Goal: Check status

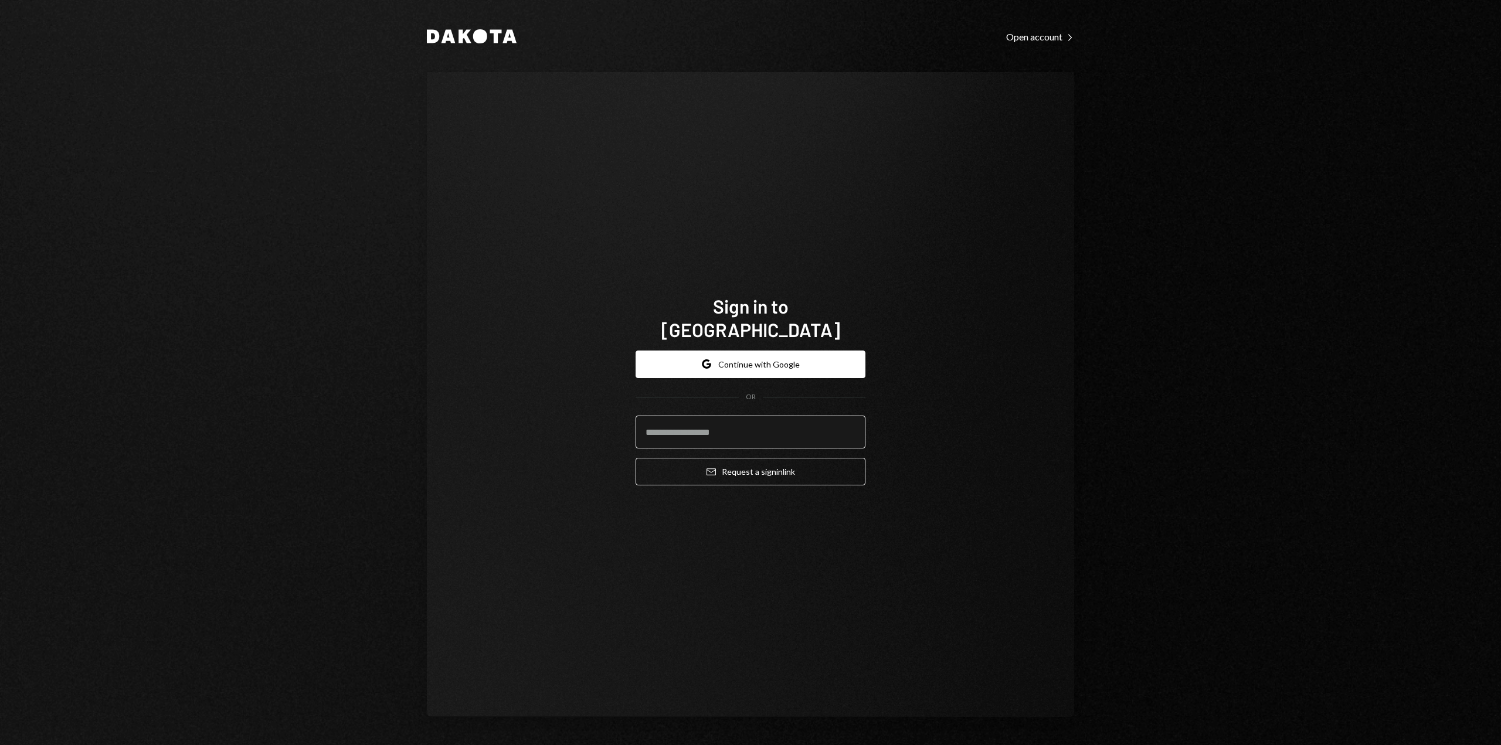
click at [714, 421] on input "email" at bounding box center [751, 432] width 230 height 33
type input "**********"
click at [735, 458] on button "Email Request a sign in link" at bounding box center [751, 472] width 230 height 28
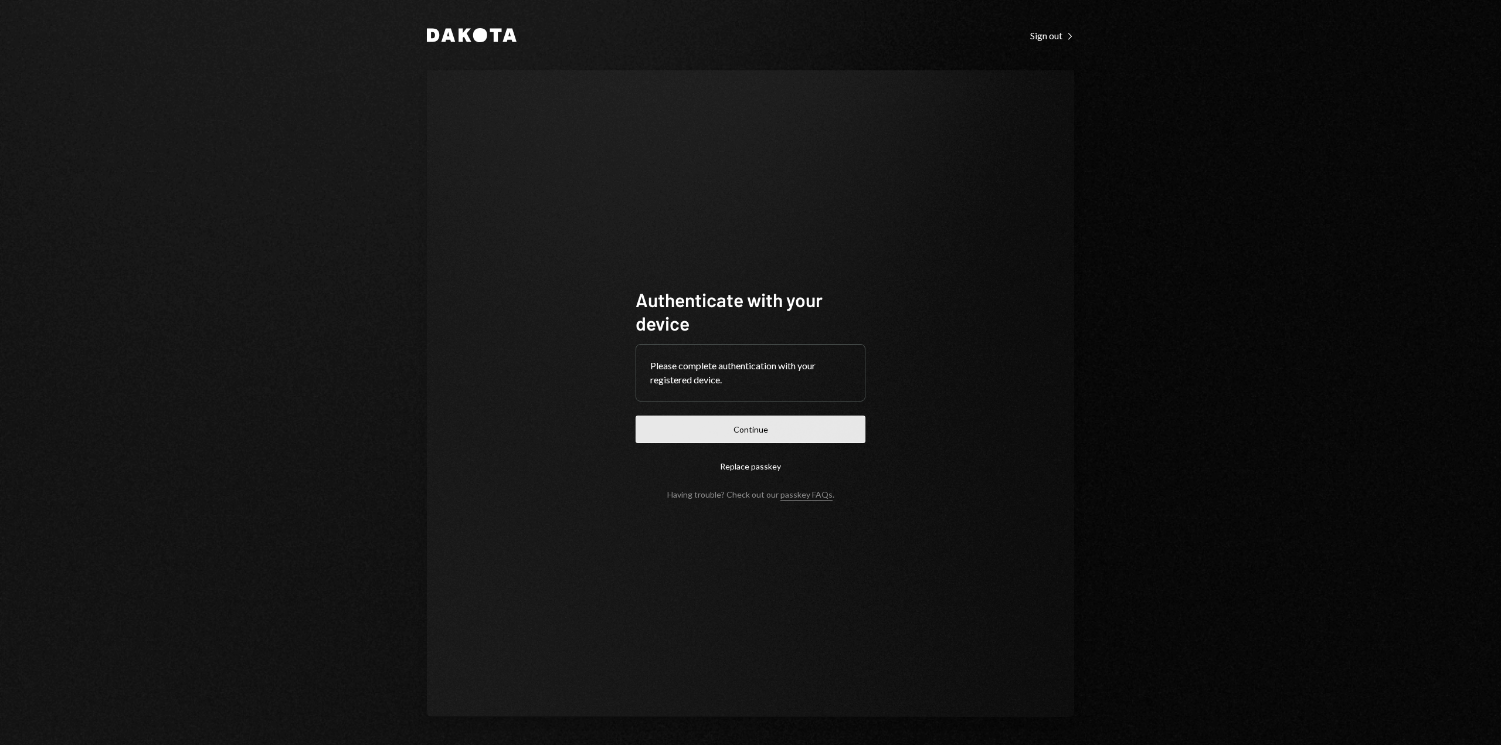
click at [765, 427] on button "Continue" at bounding box center [751, 430] width 230 height 28
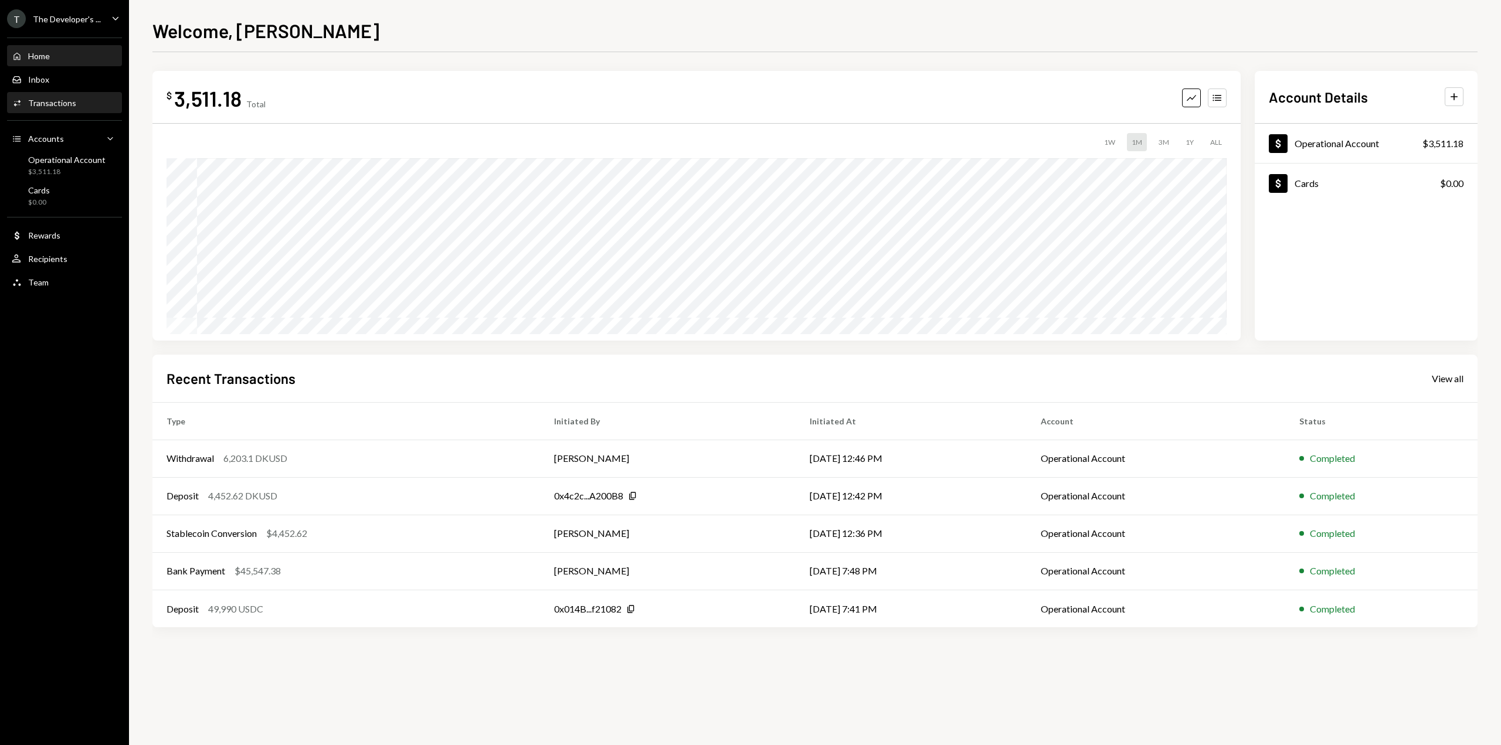
click at [55, 103] on div "Transactions" at bounding box center [52, 103] width 48 height 10
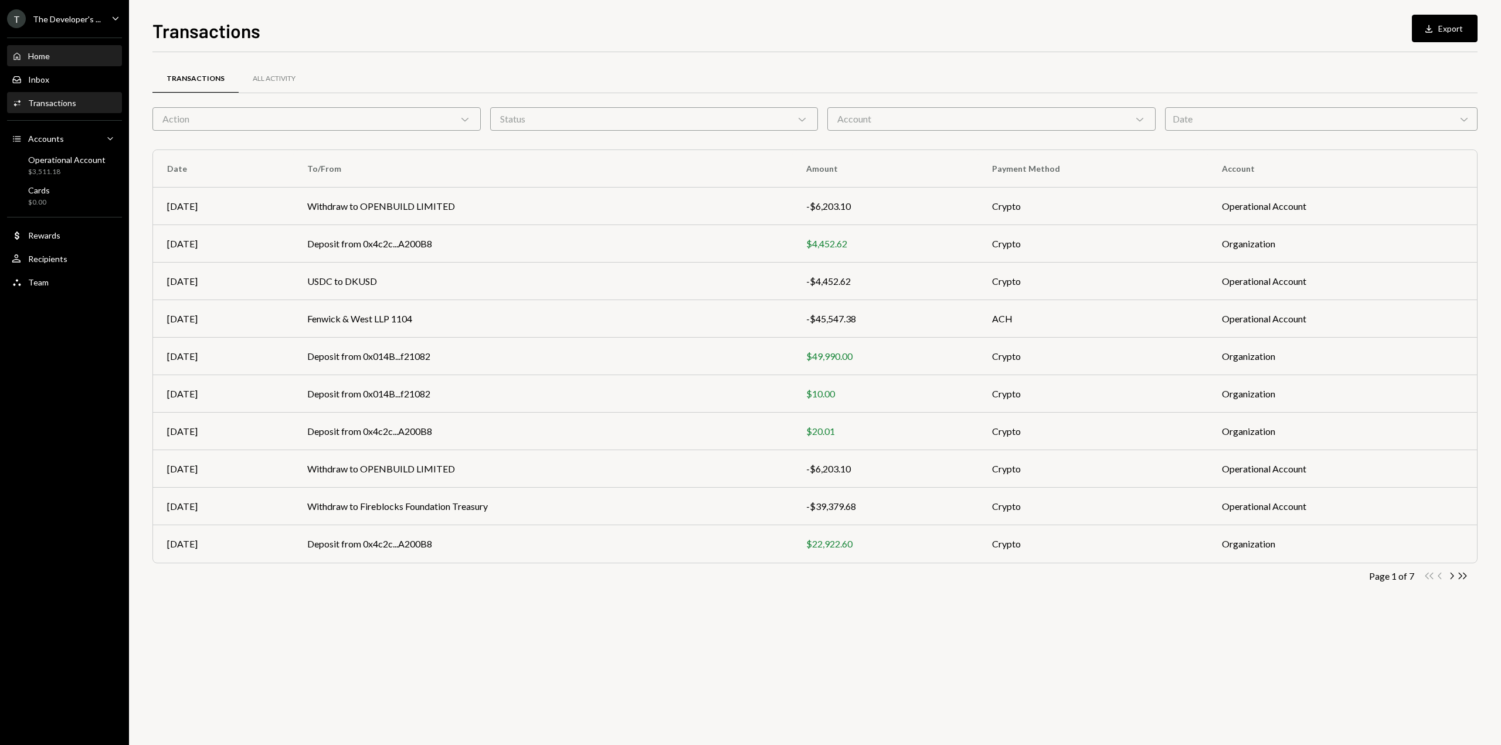
click at [40, 63] on div "Home Home" at bounding box center [65, 56] width 106 height 20
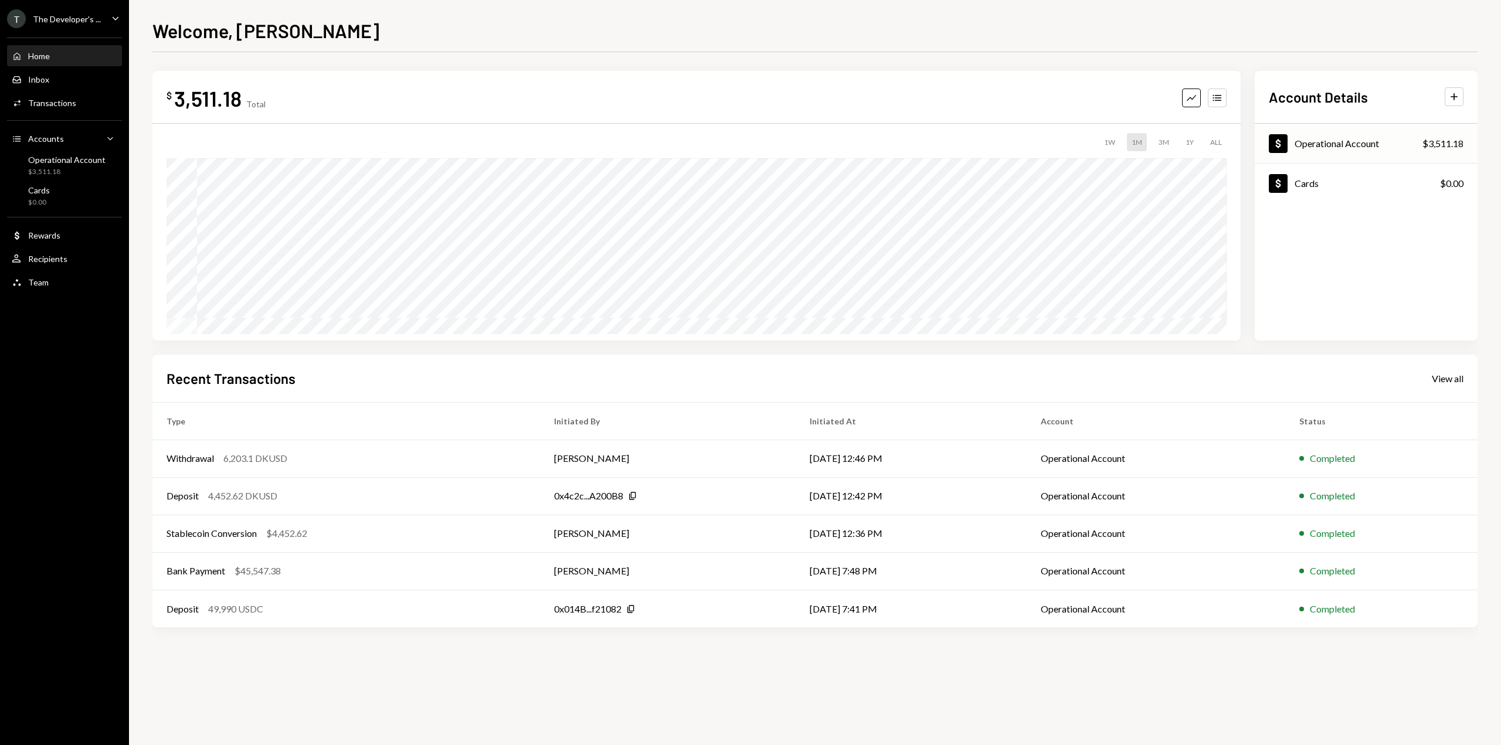
click at [1318, 150] on div "Dollar Operational Account" at bounding box center [1324, 143] width 110 height 19
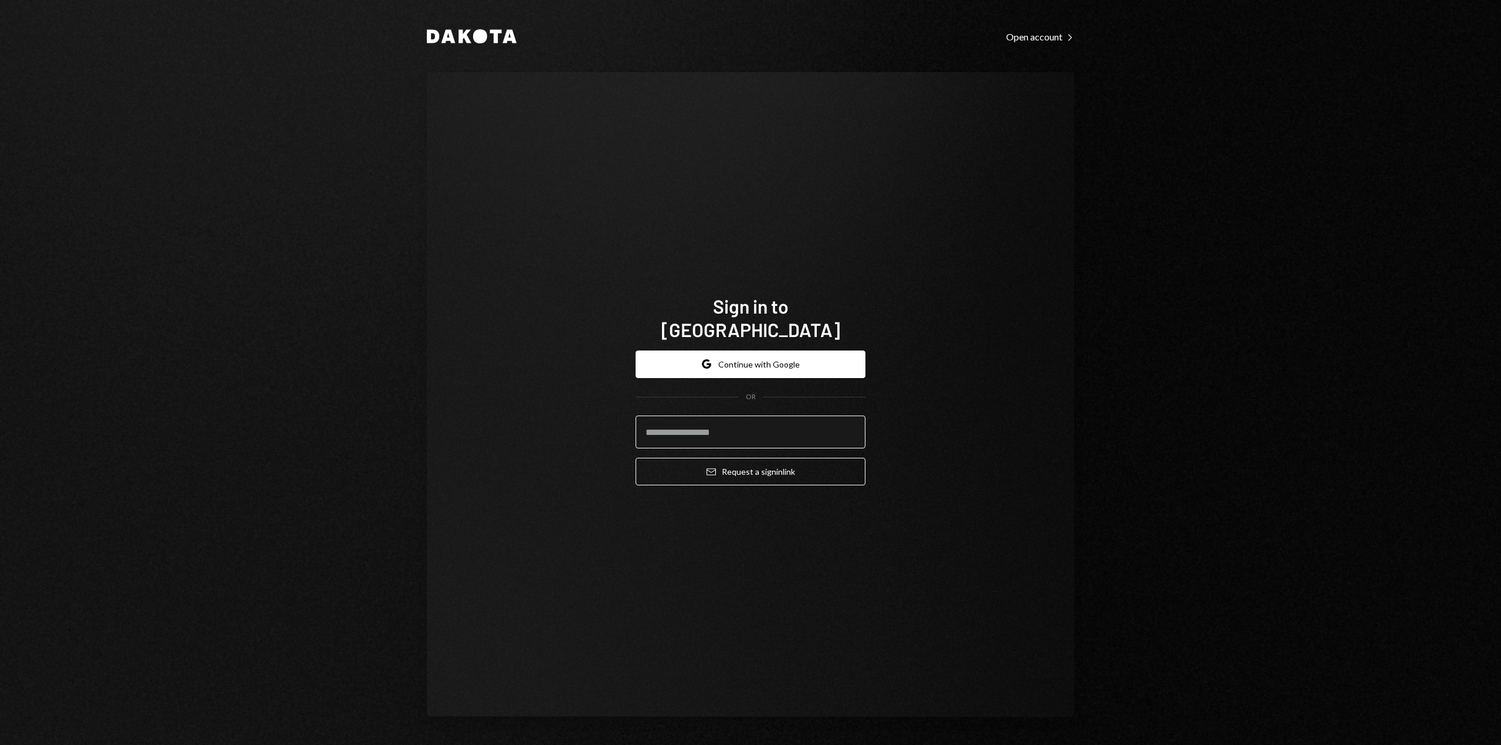
click at [773, 432] on input "email" at bounding box center [751, 432] width 230 height 33
type input "**********"
click at [686, 458] on button "Email Request a sign in link" at bounding box center [751, 472] width 230 height 28
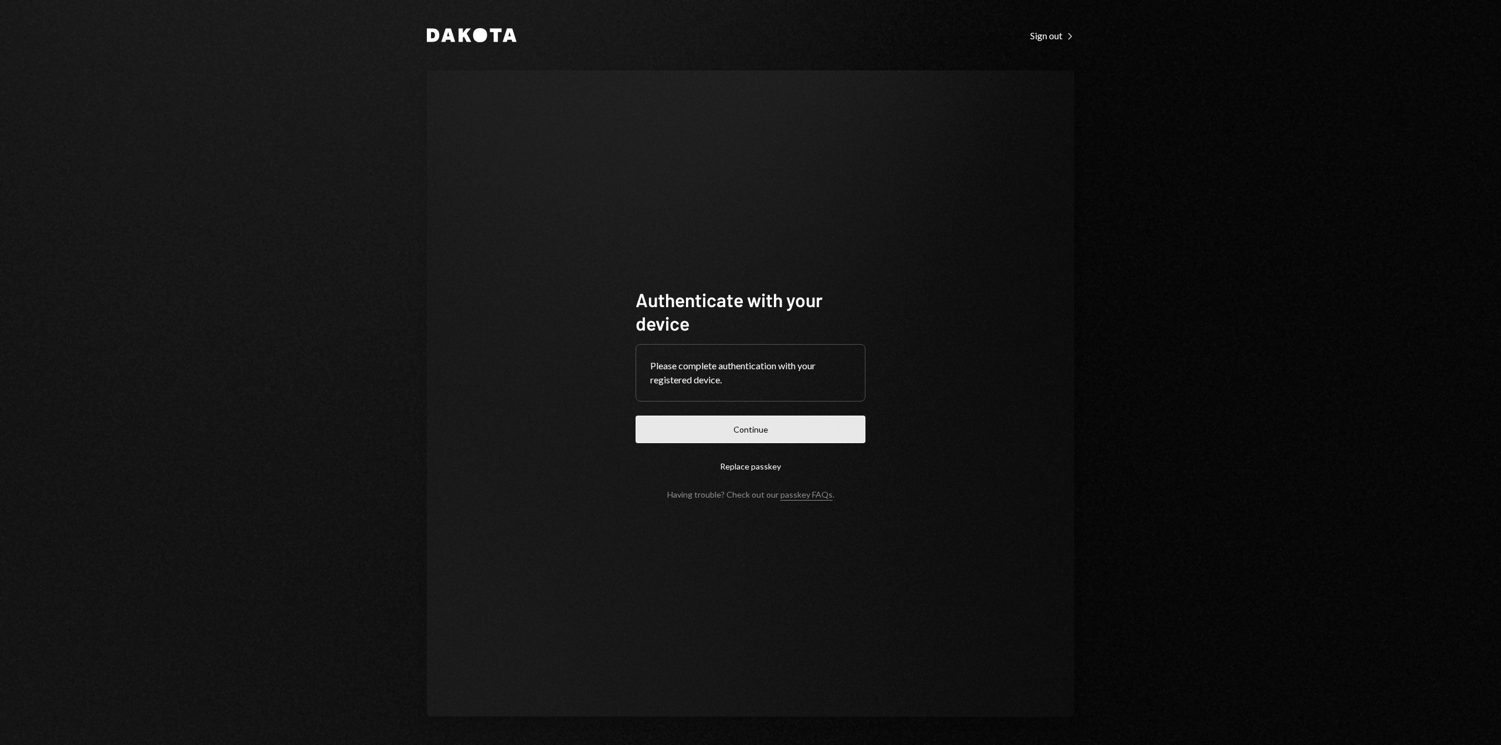
click at [819, 437] on button "Continue" at bounding box center [751, 430] width 230 height 28
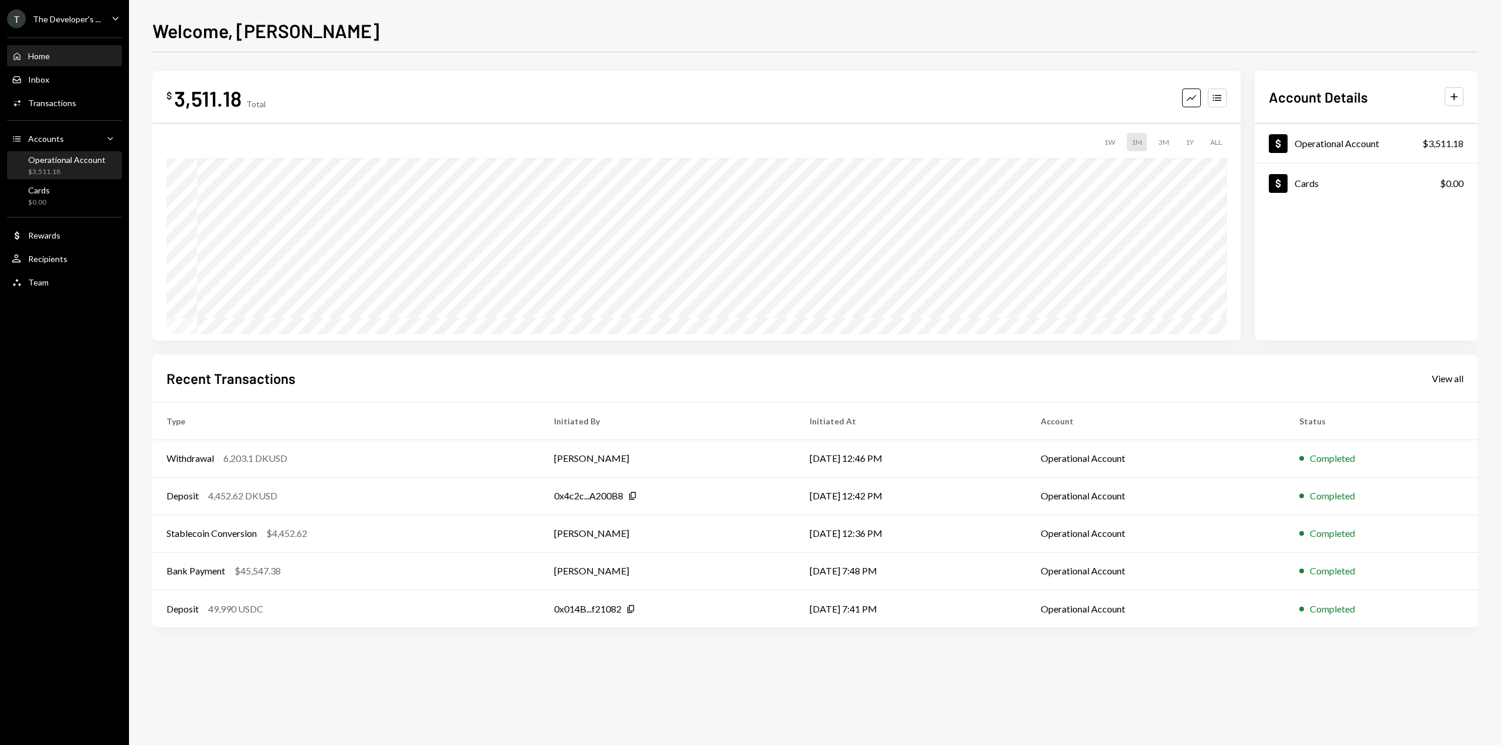
click at [62, 166] on div "Operational Account $3,511.18" at bounding box center [66, 166] width 77 height 22
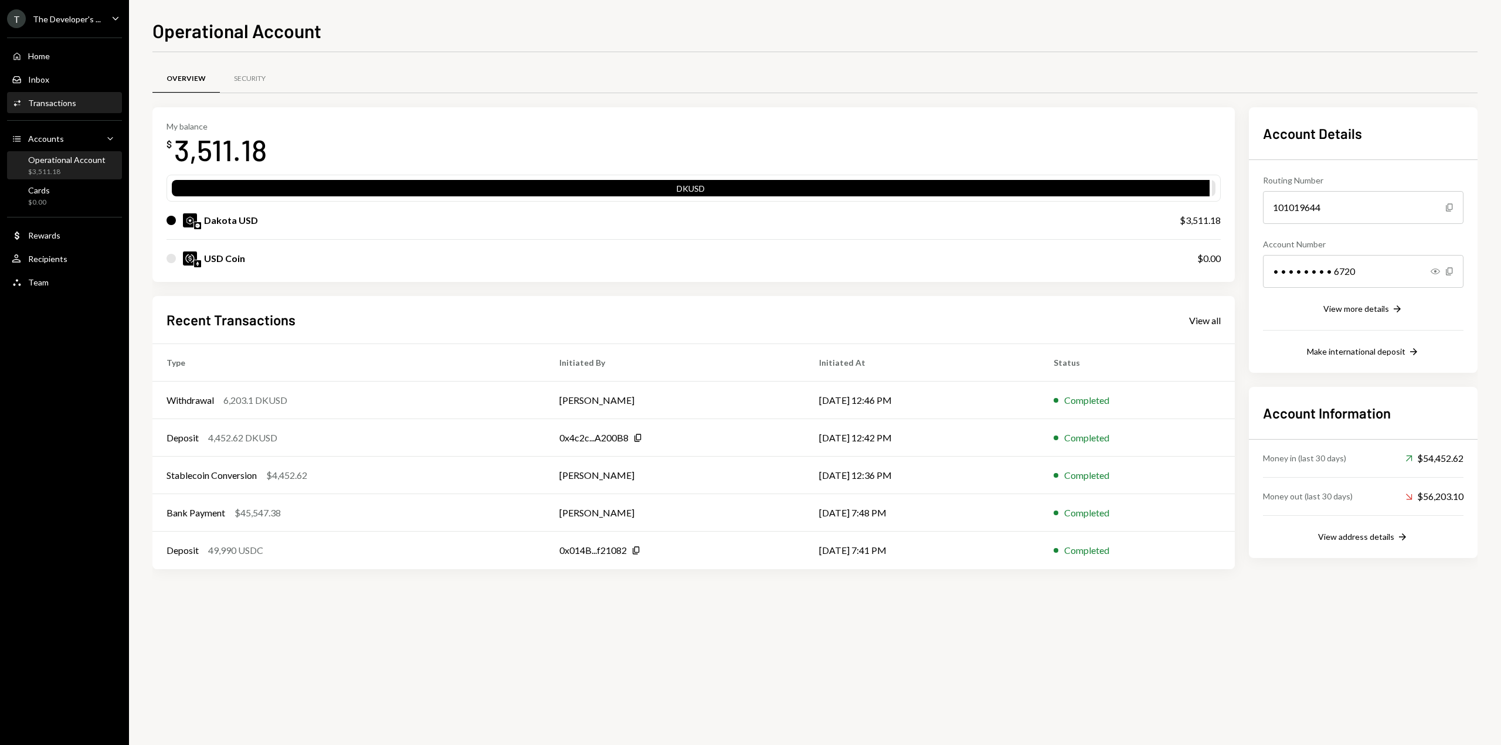
click at [92, 108] on div "Activities Transactions" at bounding box center [65, 103] width 106 height 20
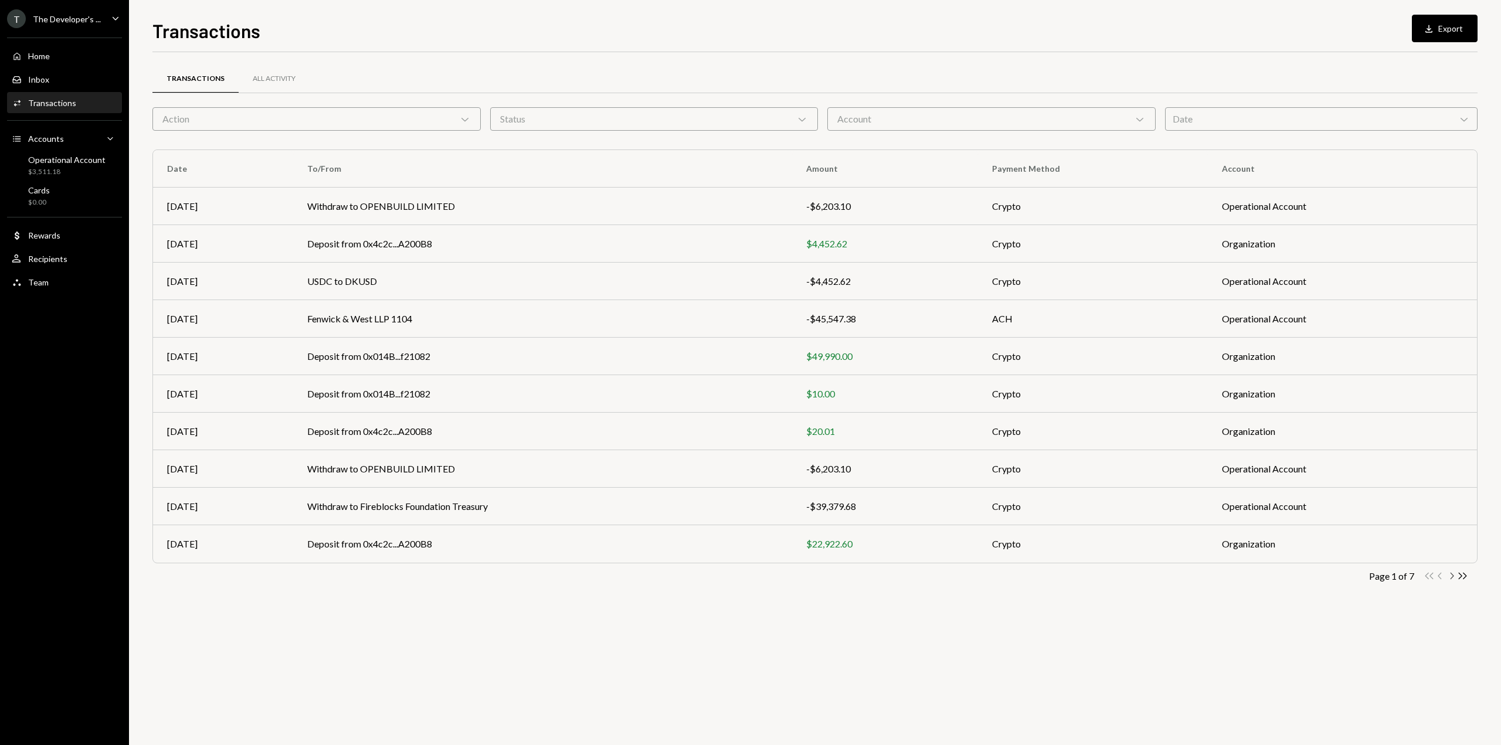
click at [1450, 578] on icon "Chevron Right" at bounding box center [1451, 576] width 11 height 11
click at [1454, 578] on icon "Chevron Right" at bounding box center [1451, 576] width 11 height 11
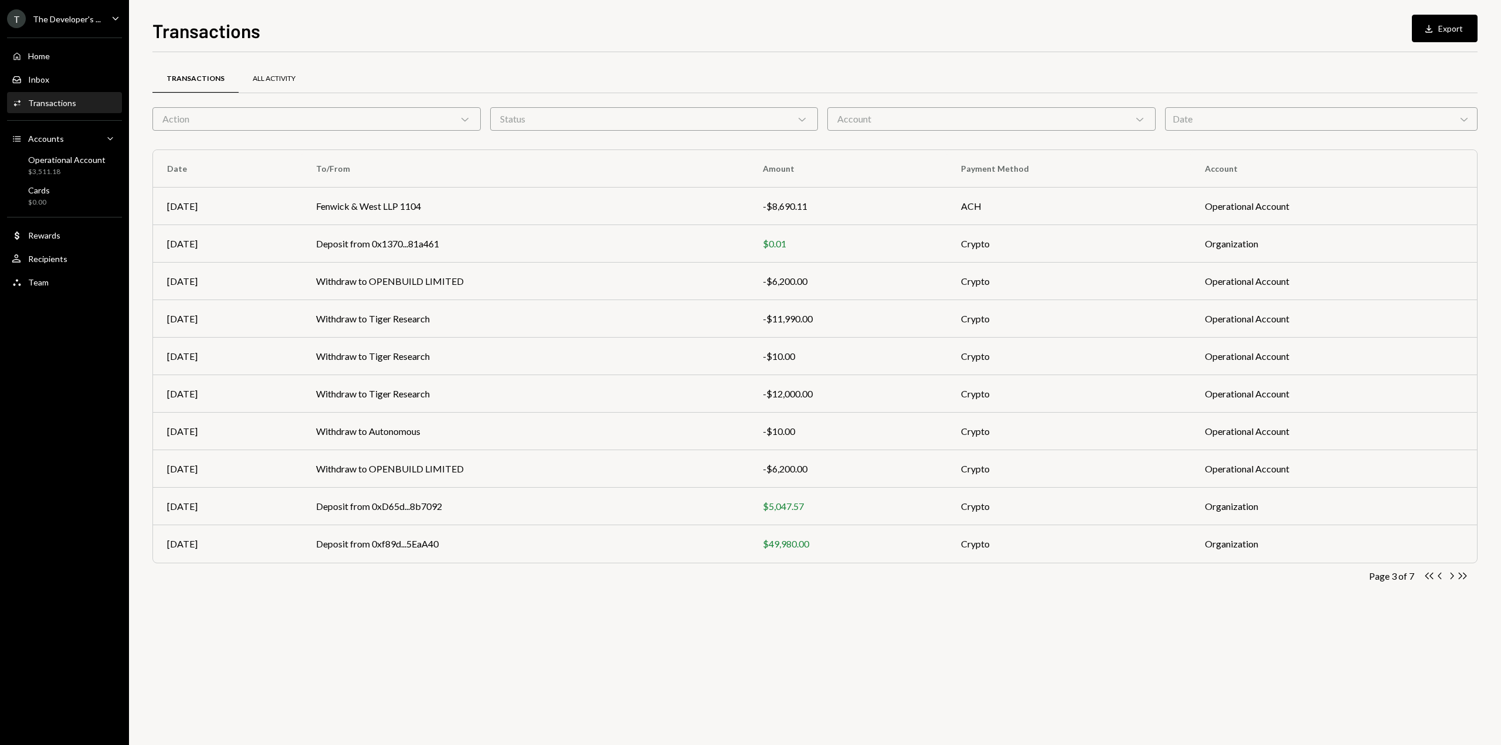
click at [267, 80] on div "All Activity" at bounding box center [274, 79] width 43 height 10
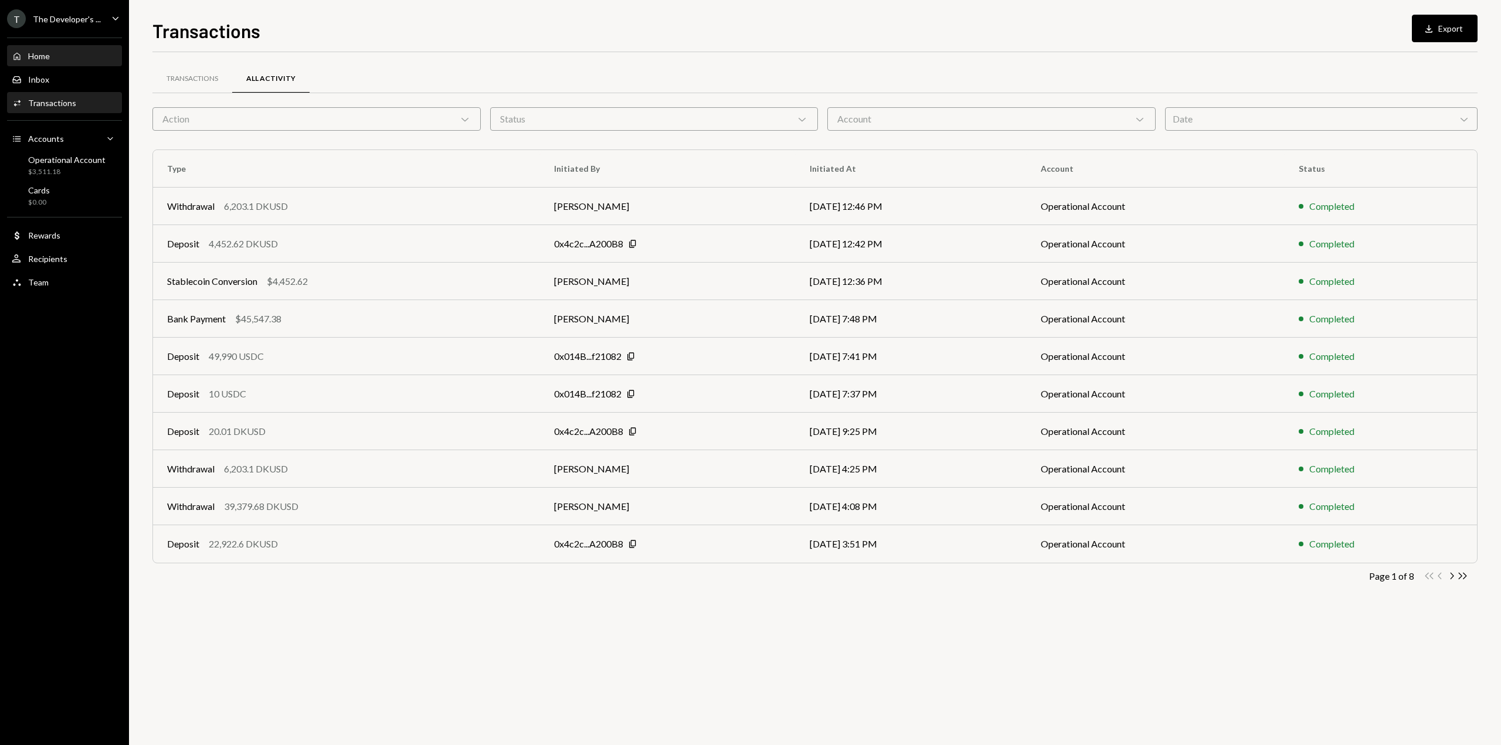
click at [44, 52] on div "Home" at bounding box center [39, 56] width 22 height 10
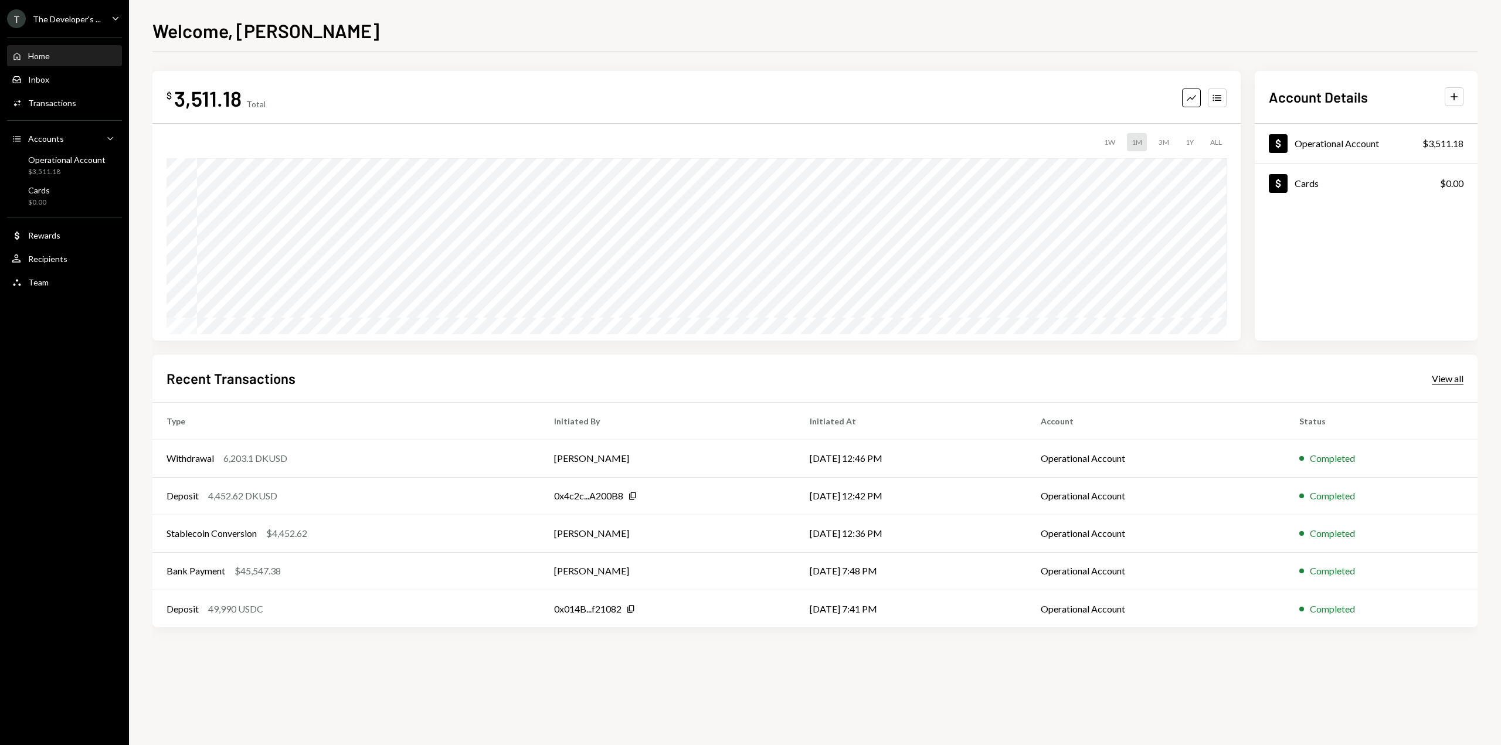
click at [1445, 376] on div "View all" at bounding box center [1448, 379] width 32 height 12
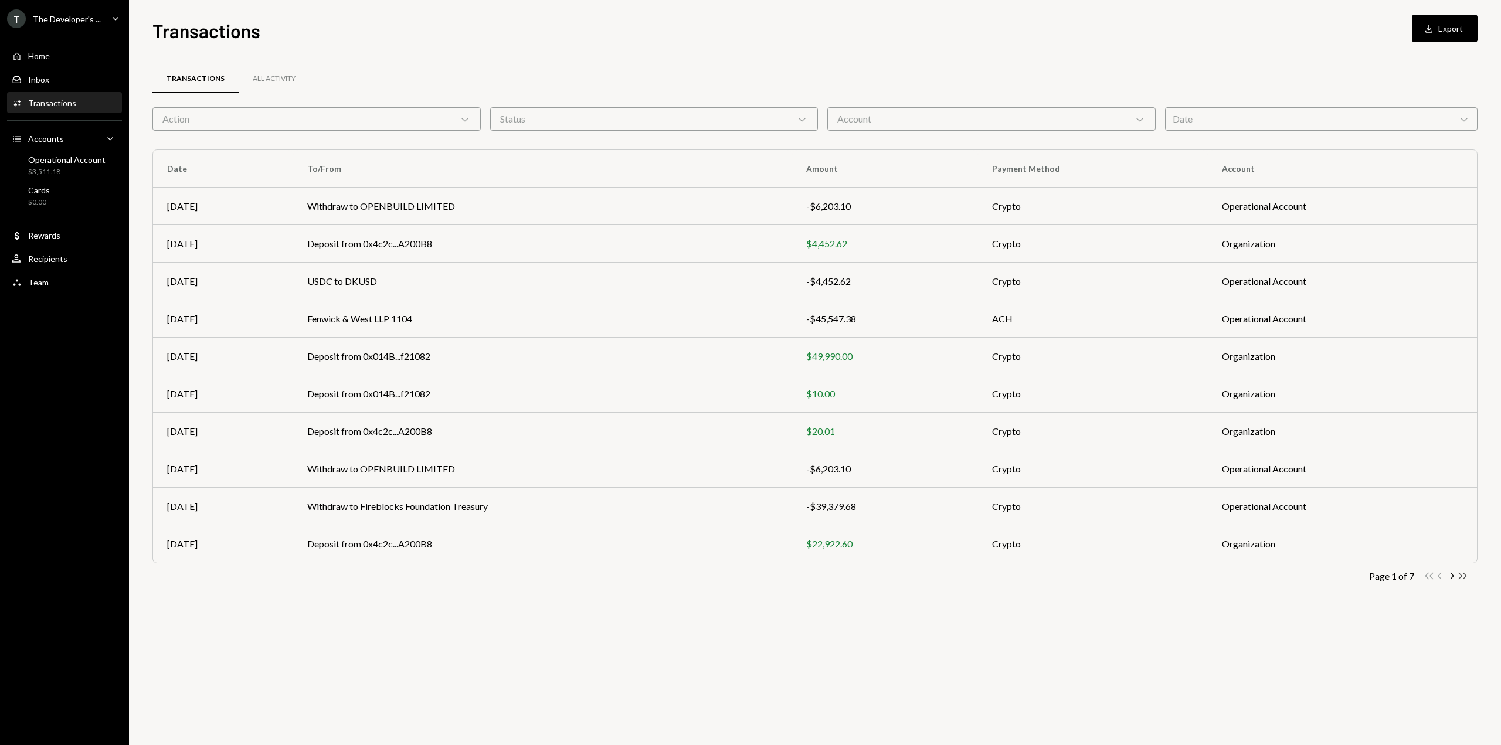
click at [1463, 578] on icon "Double Arrow Right" at bounding box center [1462, 576] width 11 height 11
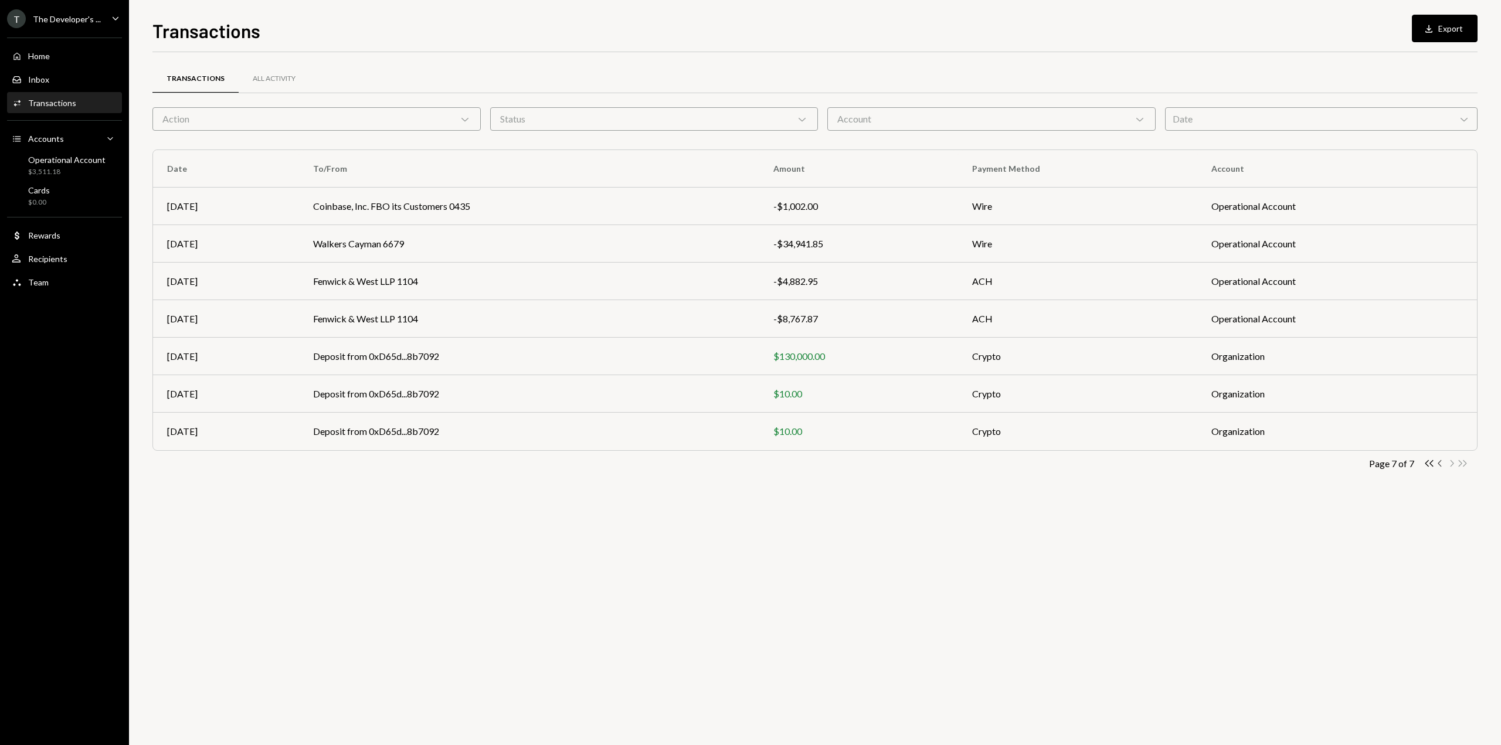
click at [1442, 464] on icon "Chevron Left" at bounding box center [1440, 463] width 11 height 11
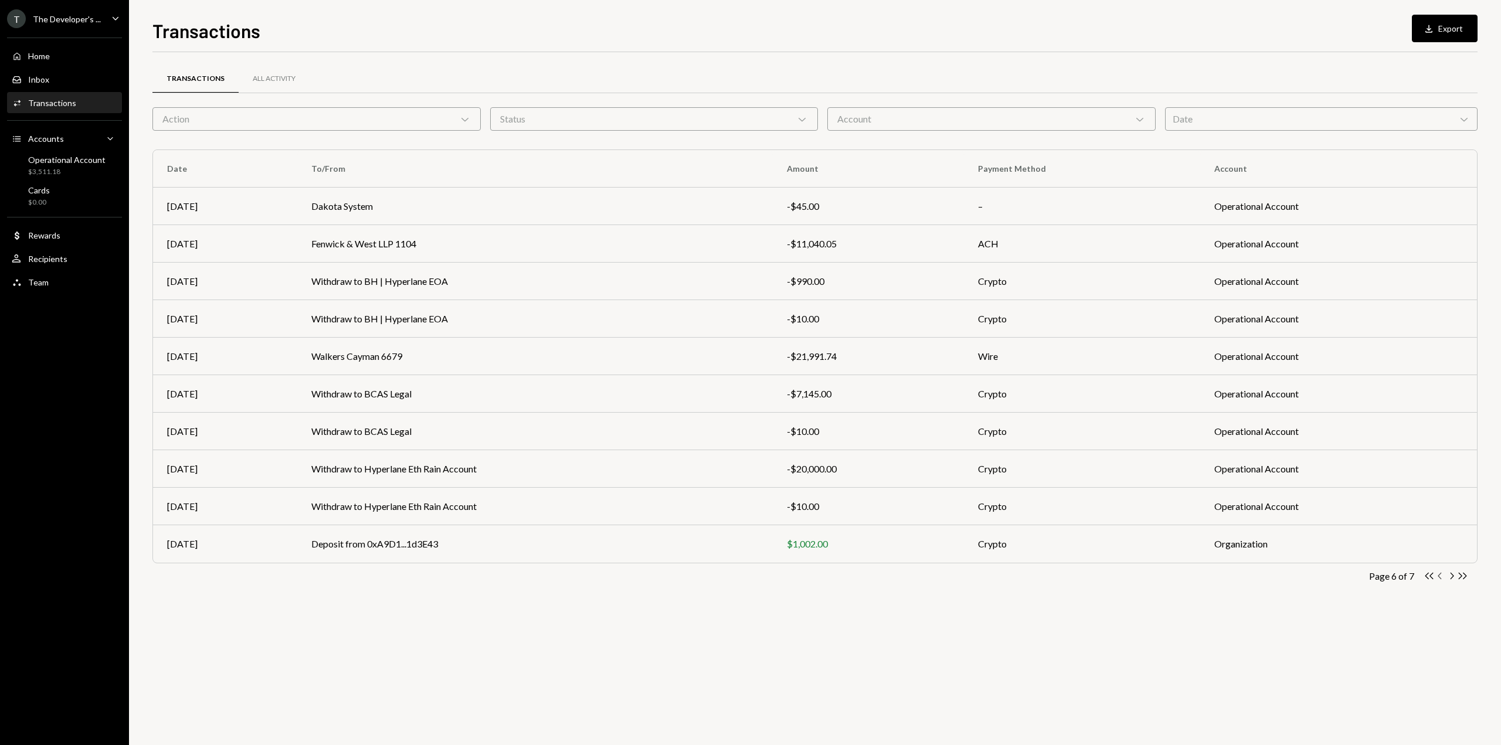
click at [1442, 576] on icon "Chevron Left" at bounding box center [1440, 576] width 11 height 11
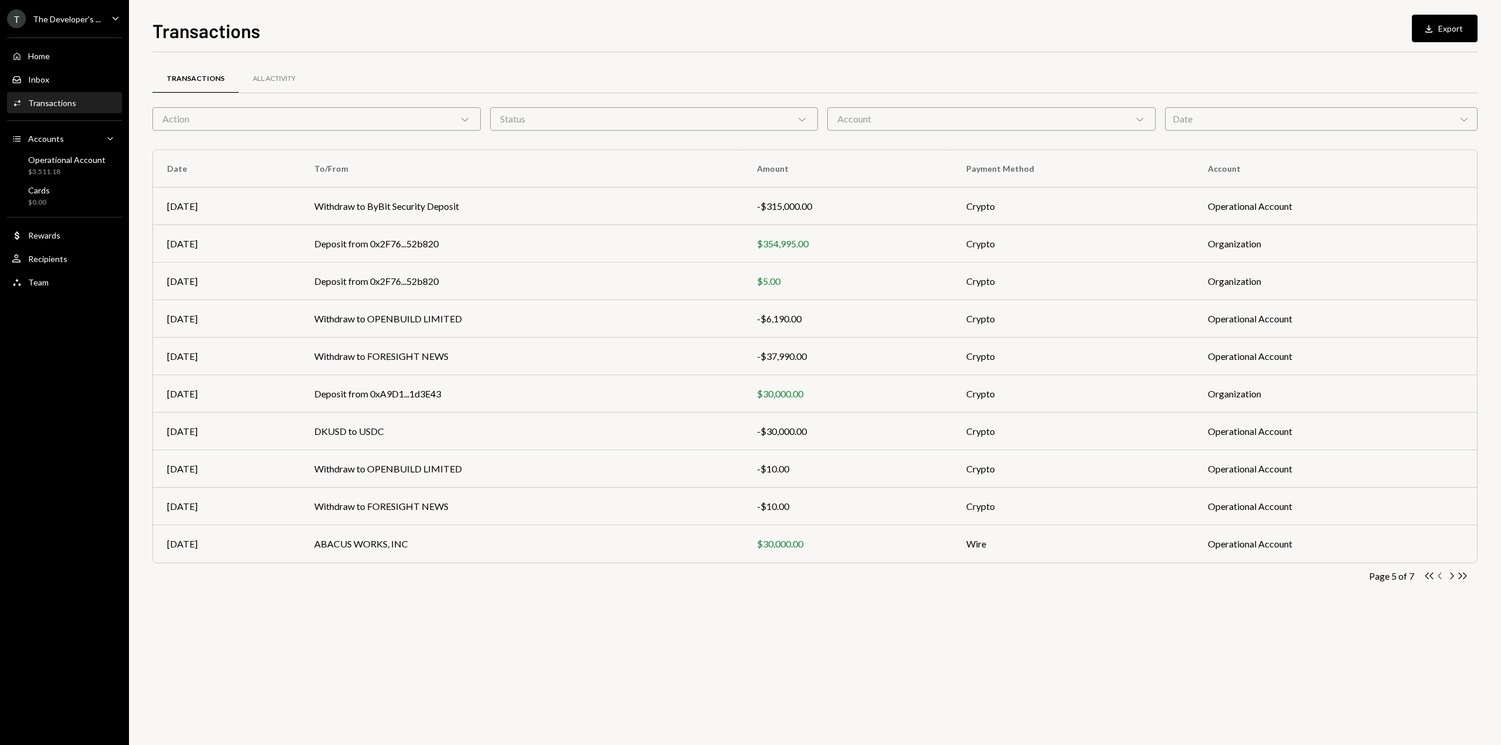
click at [1441, 575] on icon "Chevron Left" at bounding box center [1440, 576] width 11 height 11
click at [1440, 578] on icon "Chevron Left" at bounding box center [1440, 576] width 11 height 11
click at [1441, 578] on icon "Chevron Left" at bounding box center [1440, 576] width 11 height 11
